Goal: Transaction & Acquisition: Obtain resource

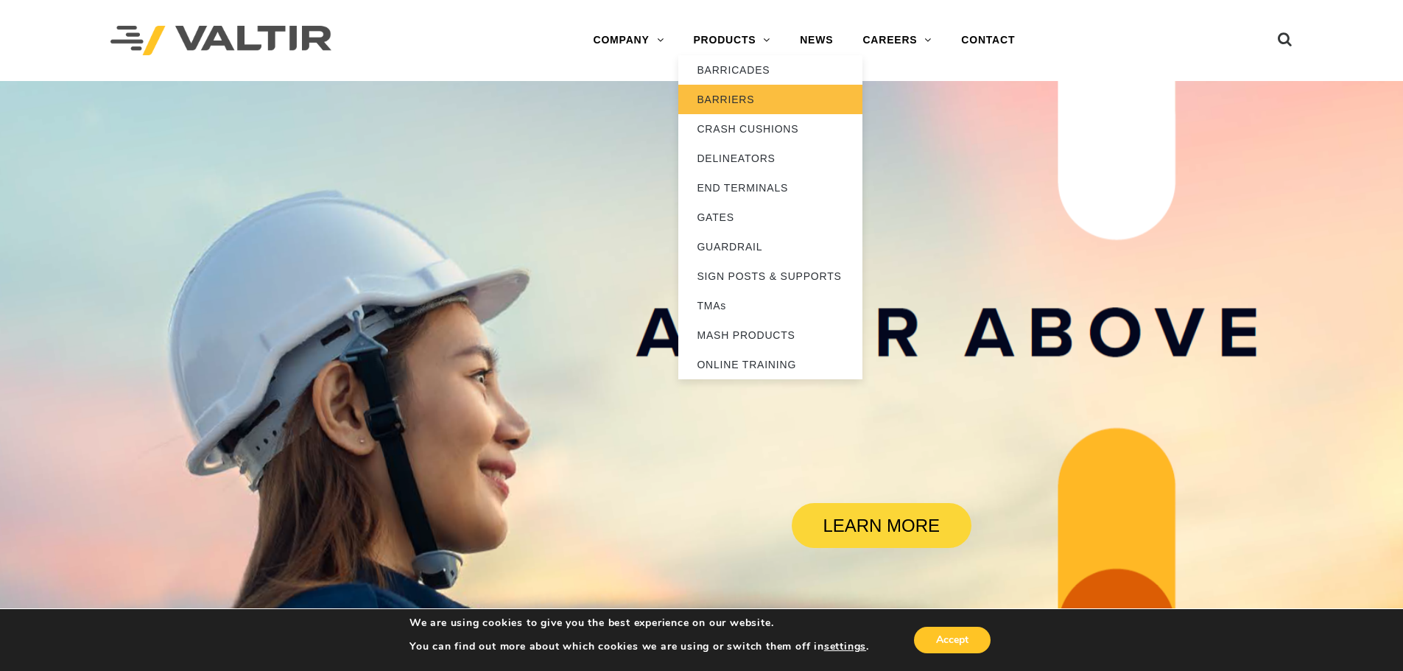
click at [738, 91] on link "BARRIERS" at bounding box center [770, 99] width 184 height 29
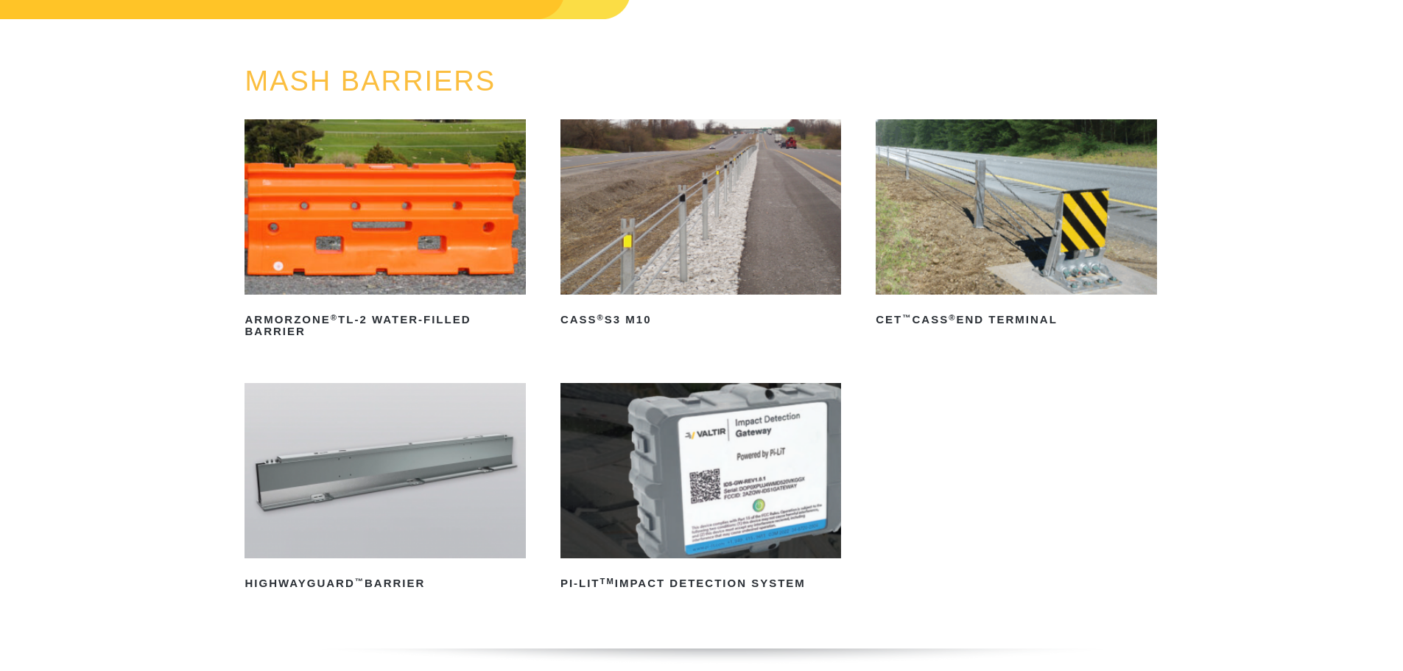
scroll to position [147, 0]
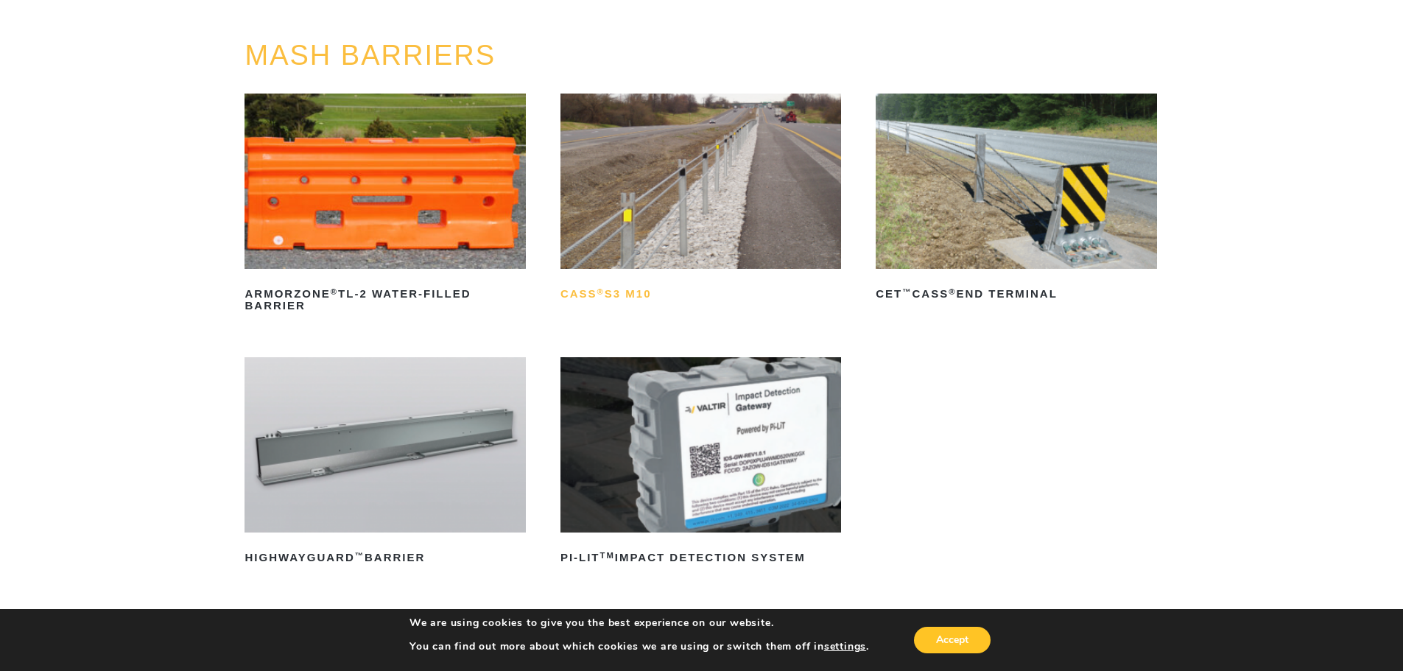
click at [604, 287] on sup "®" at bounding box center [600, 291] width 7 height 9
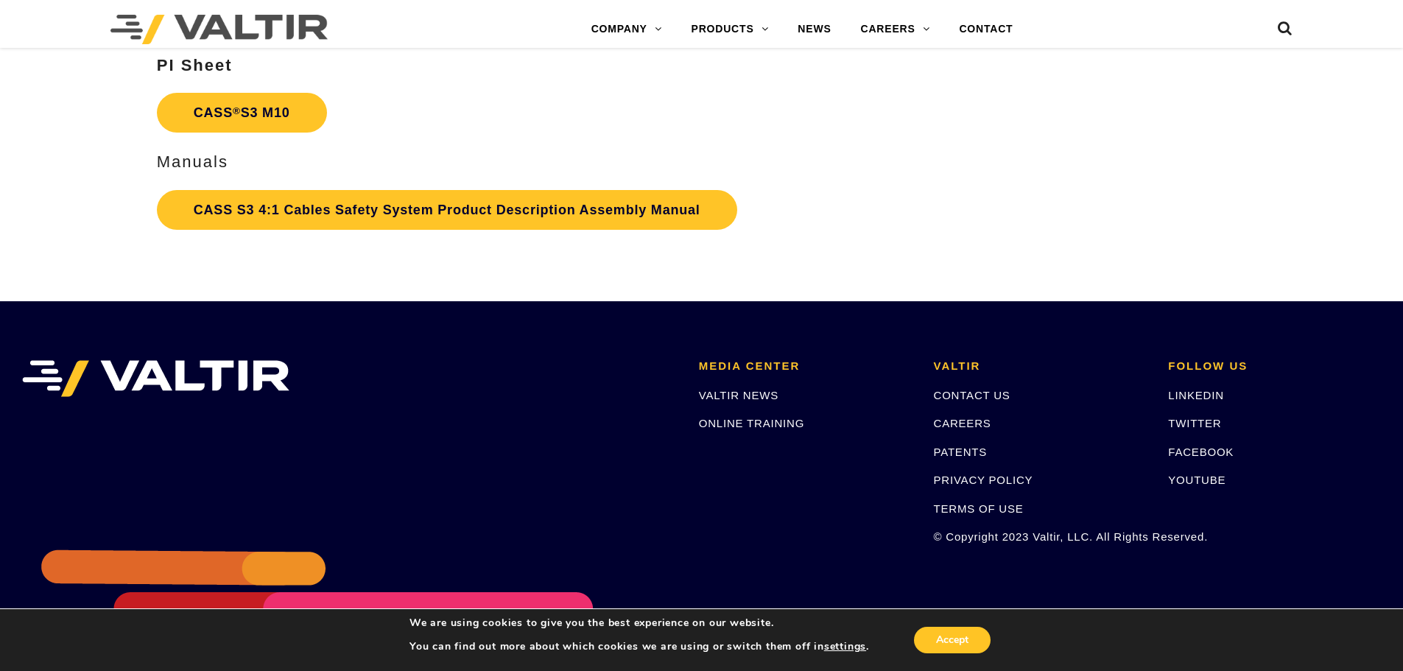
scroll to position [3387, 0]
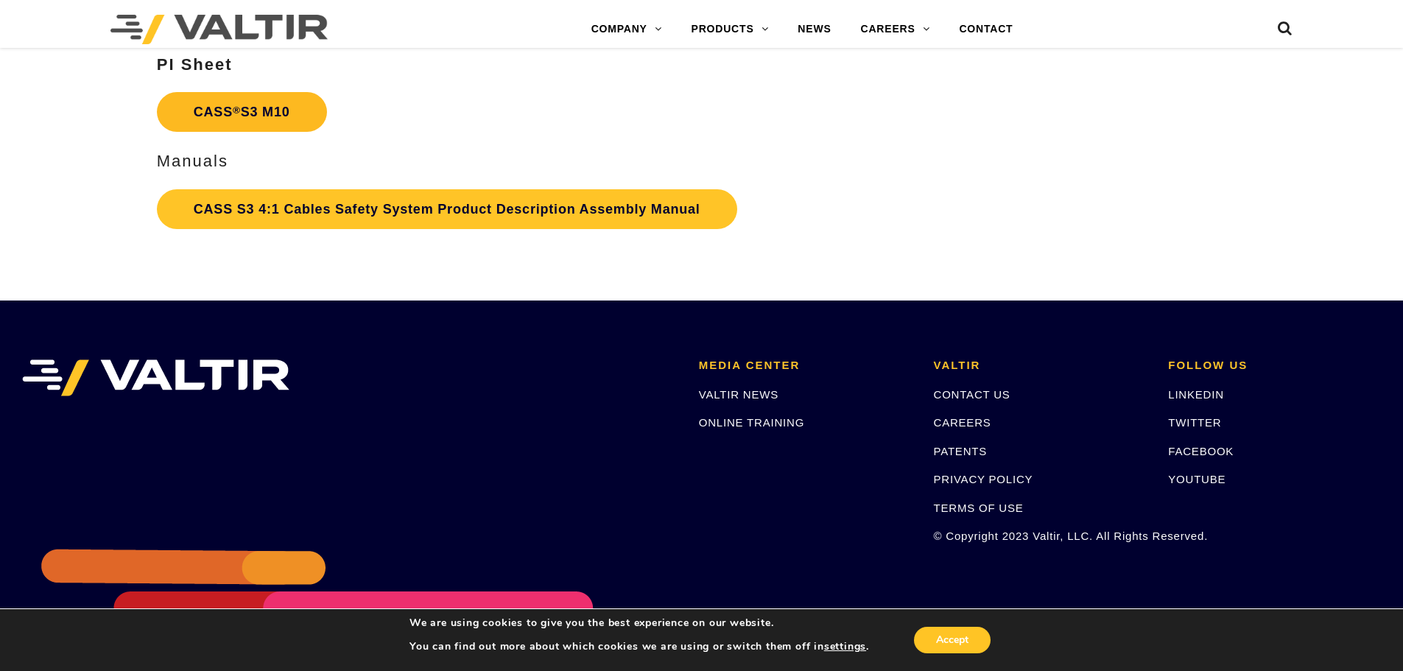
click at [225, 112] on link "CASS ® S3 M10" at bounding box center [242, 112] width 170 height 40
